Goal: Information Seeking & Learning: Learn about a topic

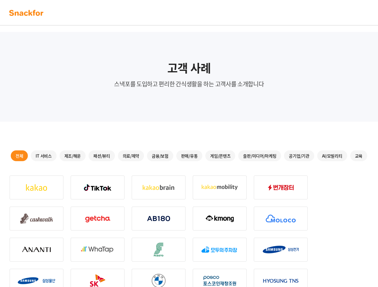
click at [19, 156] on div "전체" at bounding box center [19, 156] width 17 height 11
click at [44, 156] on div "IT 서비스" at bounding box center [43, 156] width 25 height 11
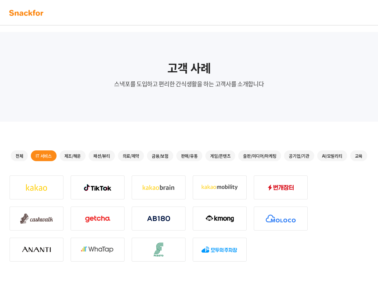
click at [72, 156] on div "제조/해운" at bounding box center [73, 156] width 26 height 11
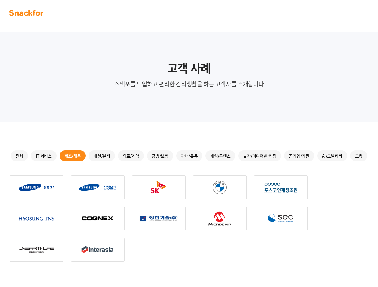
click at [101, 156] on div "패션/뷰티" at bounding box center [102, 156] width 26 height 11
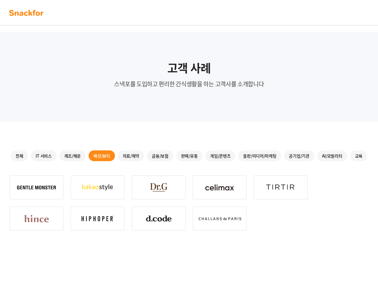
click at [131, 156] on div "의료/제약" at bounding box center [131, 156] width 26 height 11
click at [160, 156] on div "금융/보험" at bounding box center [160, 156] width 26 height 11
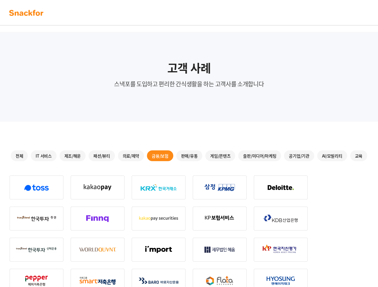
click at [189, 156] on div "판매/유통" at bounding box center [189, 156] width 26 height 11
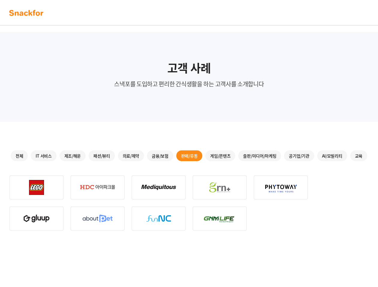
click at [220, 156] on div "게임/콘텐츠" at bounding box center [220, 156] width 30 height 11
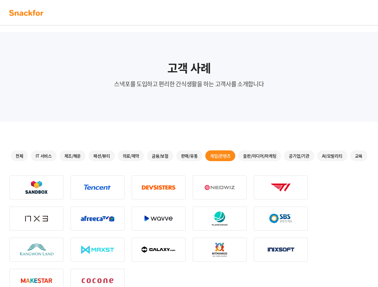
click at [259, 156] on div "출판/미디어/마케팅" at bounding box center [259, 156] width 43 height 11
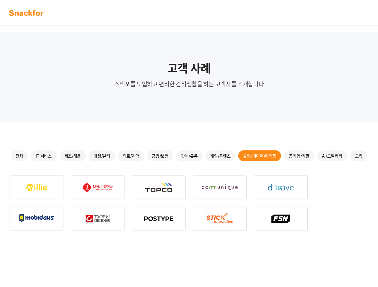
click at [299, 156] on div "공기업/기관" at bounding box center [299, 156] width 30 height 11
